Goal: Check status: Check status

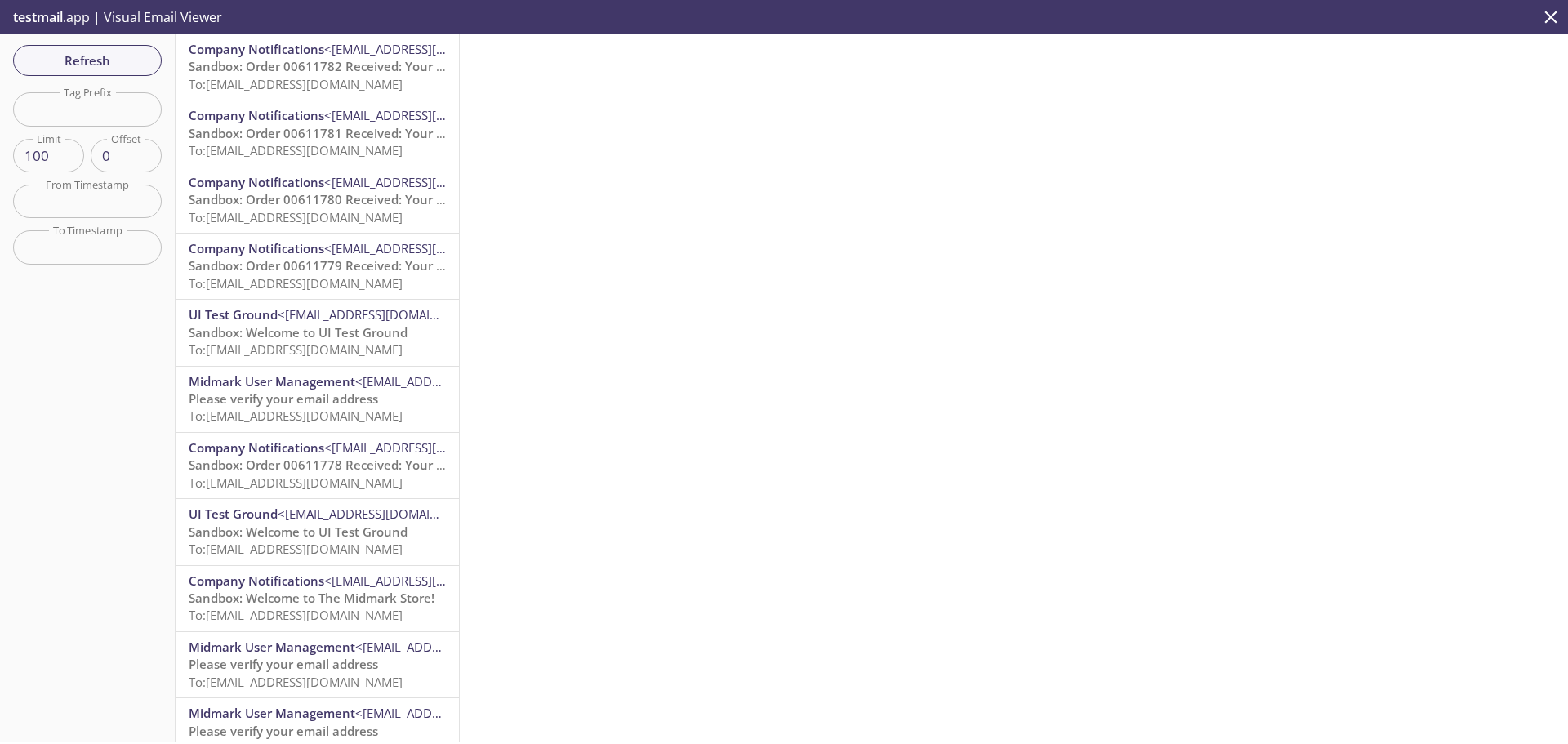
scroll to position [81, 0]
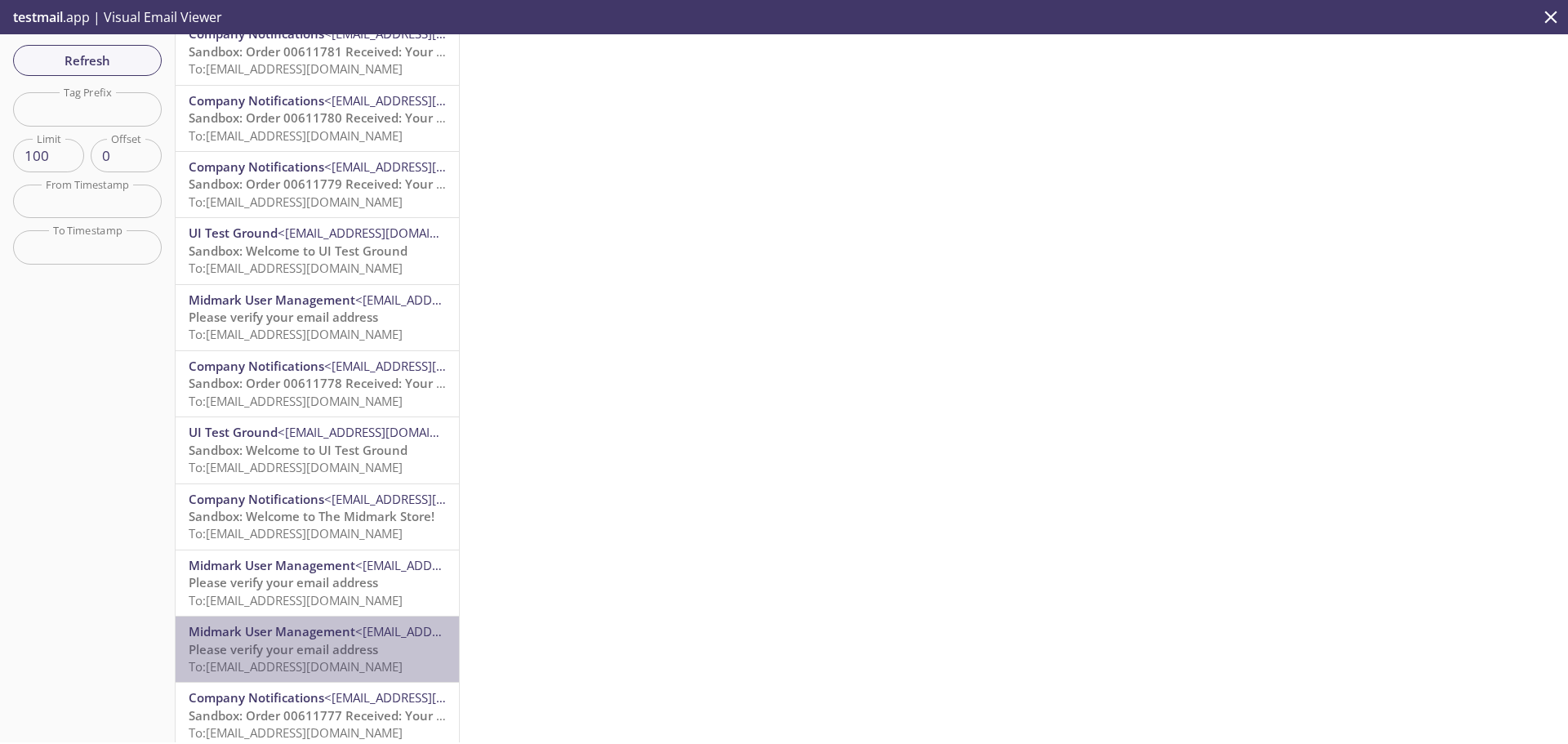
click at [321, 633] on span "Midmark User Management" at bounding box center [272, 632] width 167 height 16
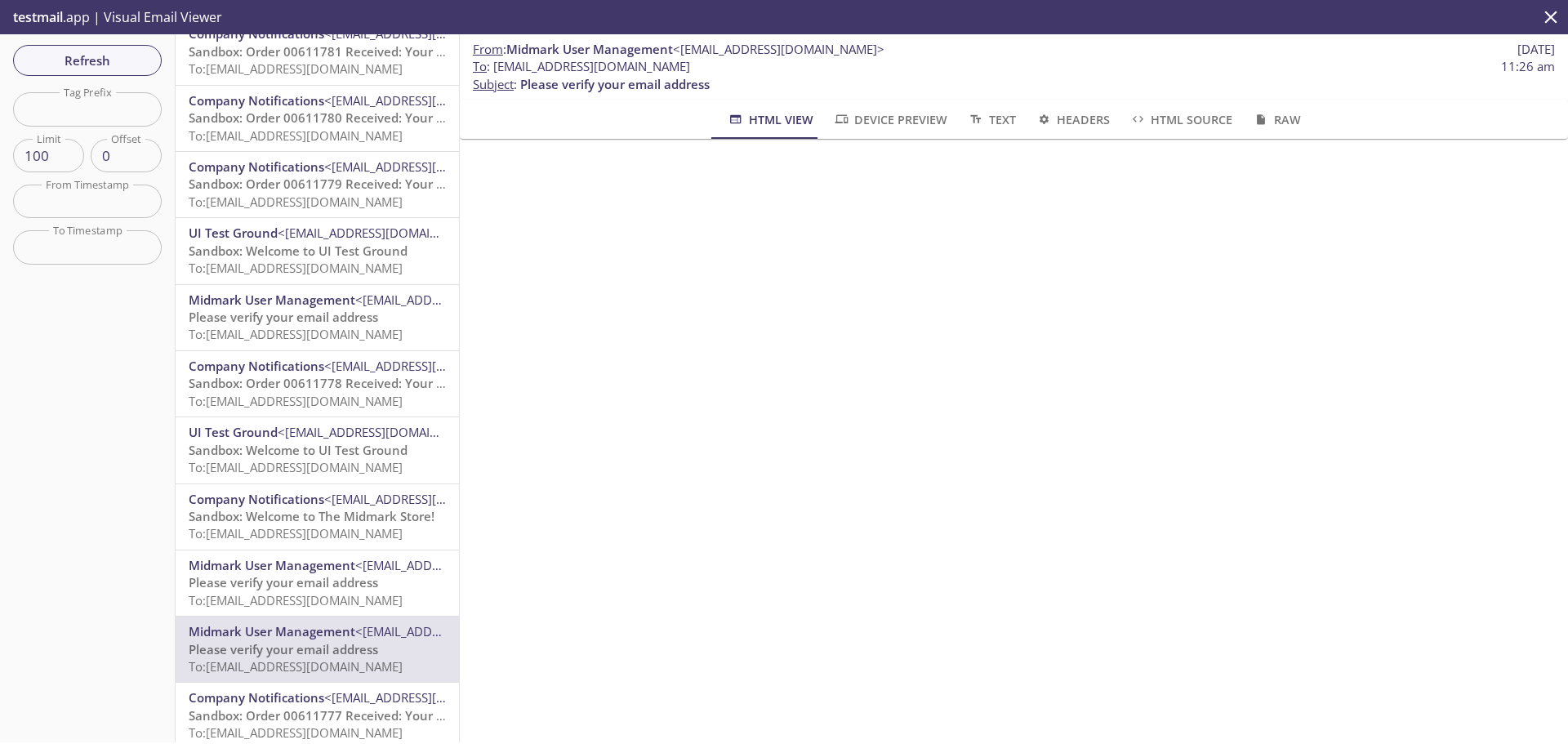
click at [237, 533] on span "To: [EMAIL_ADDRESS][DOMAIN_NAME]" at bounding box center [296, 534] width 214 height 16
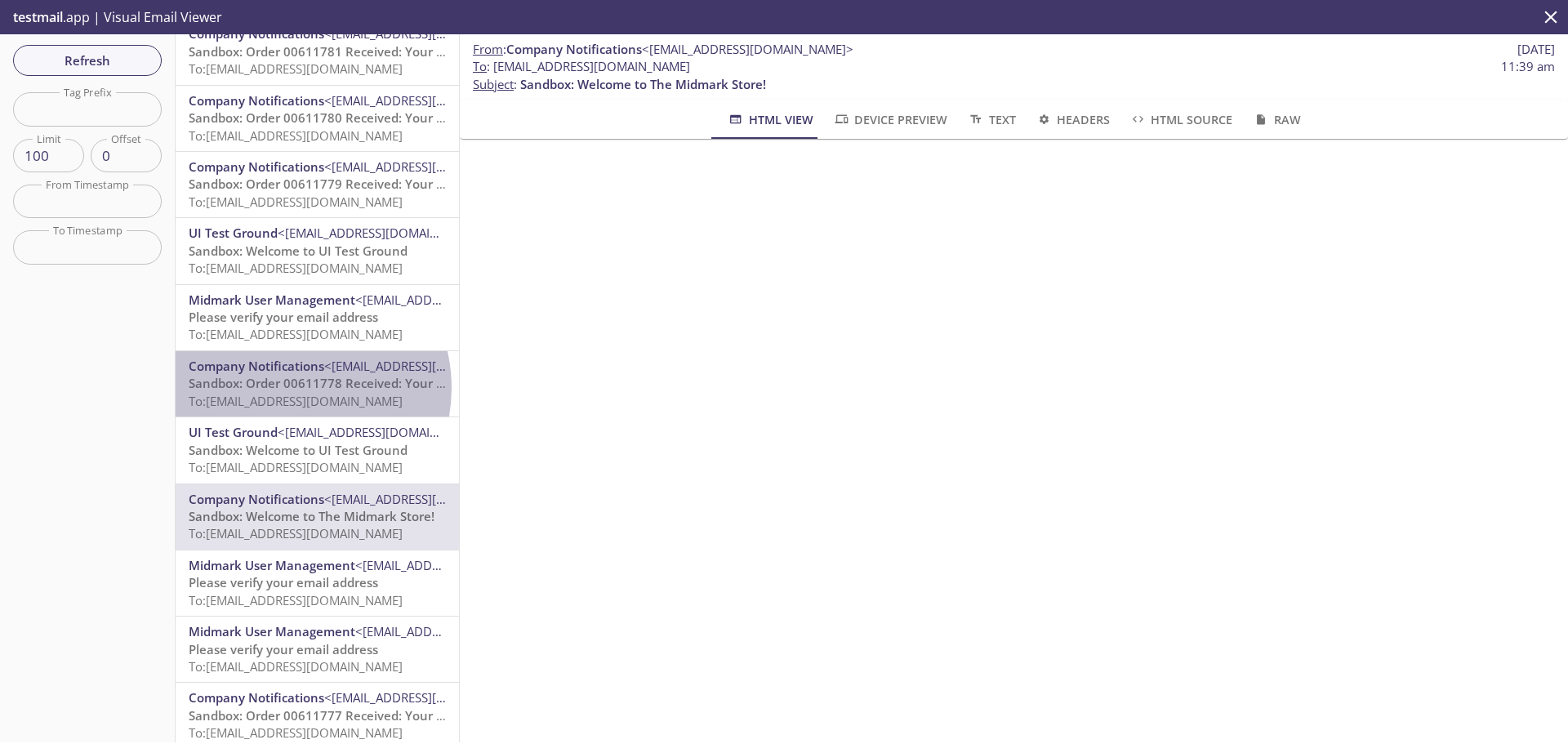
click at [288, 388] on span "Sandbox: Order 00611778 Received: Your order is being processed!" at bounding box center [385, 383] width 393 height 16
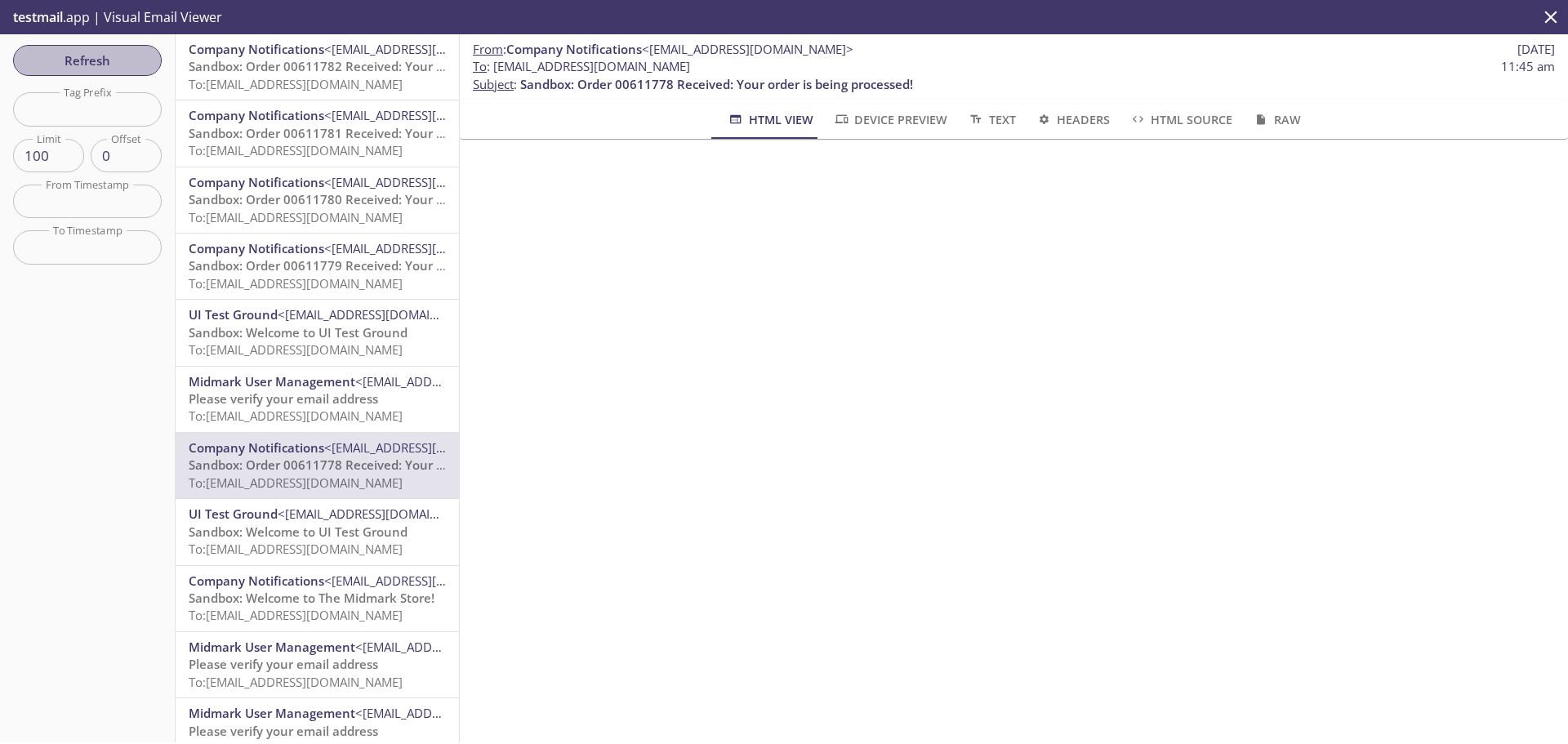
click at [71, 62] on span "Refresh" at bounding box center [87, 60] width 123 height 21
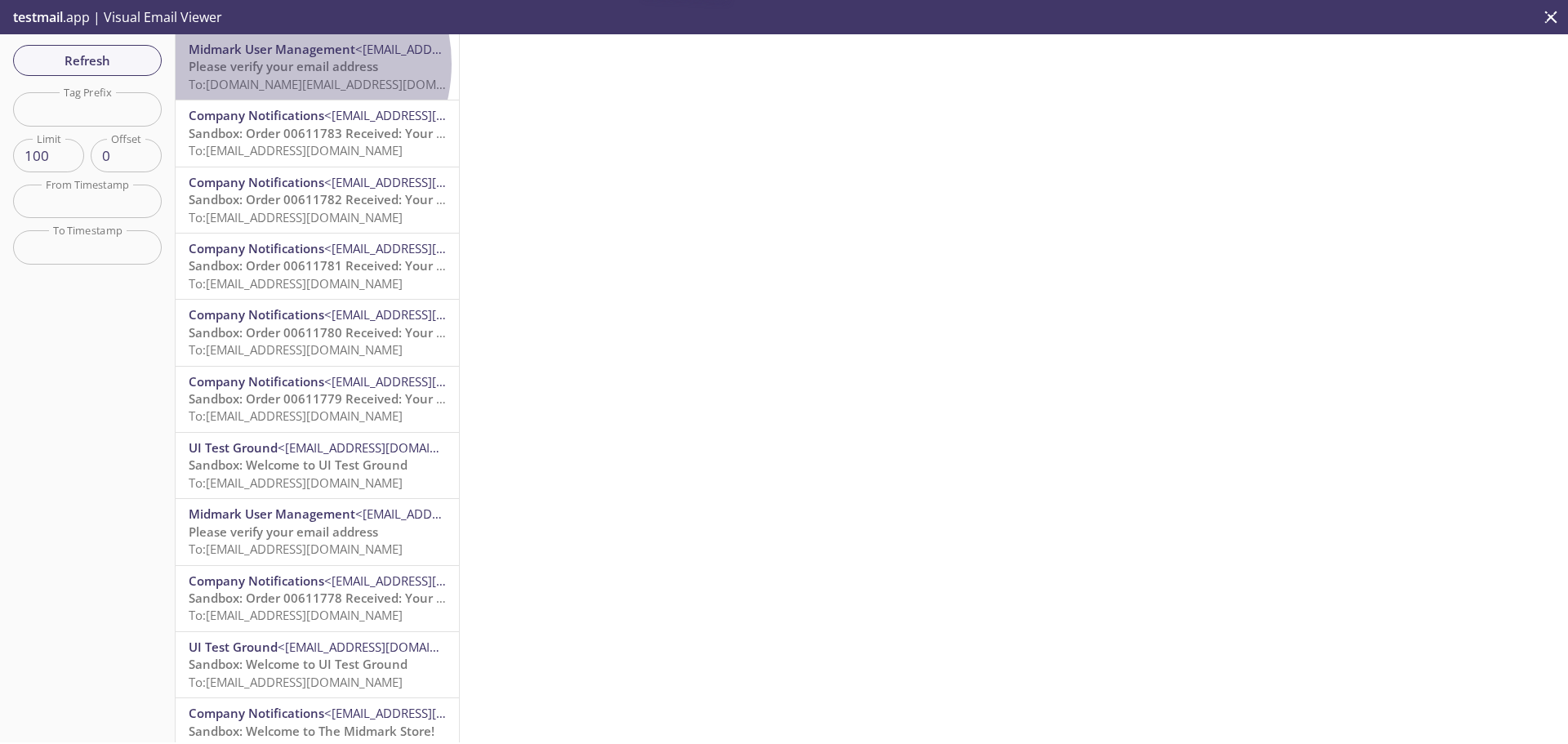
click at [287, 64] on span "Please verify your email address" at bounding box center [284, 66] width 190 height 16
